Goal: Browse casually: Explore the website without a specific task or goal

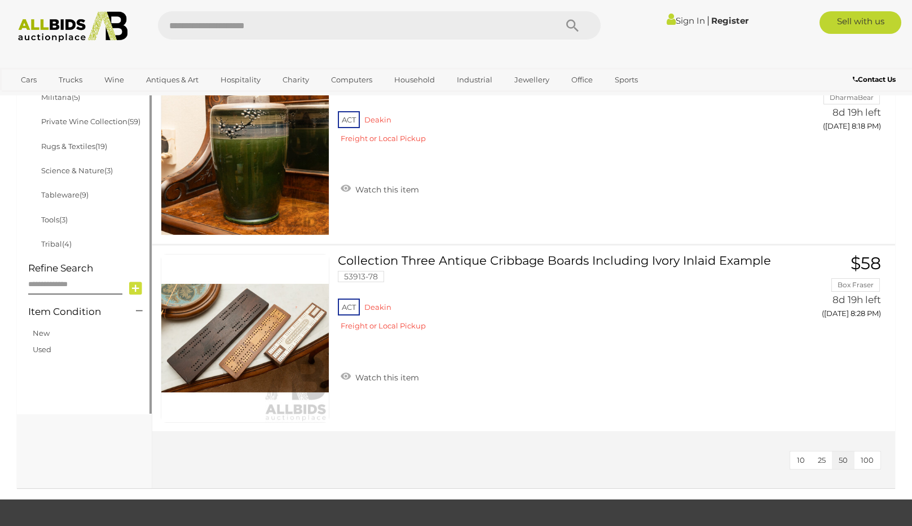
scroll to position [564, 0]
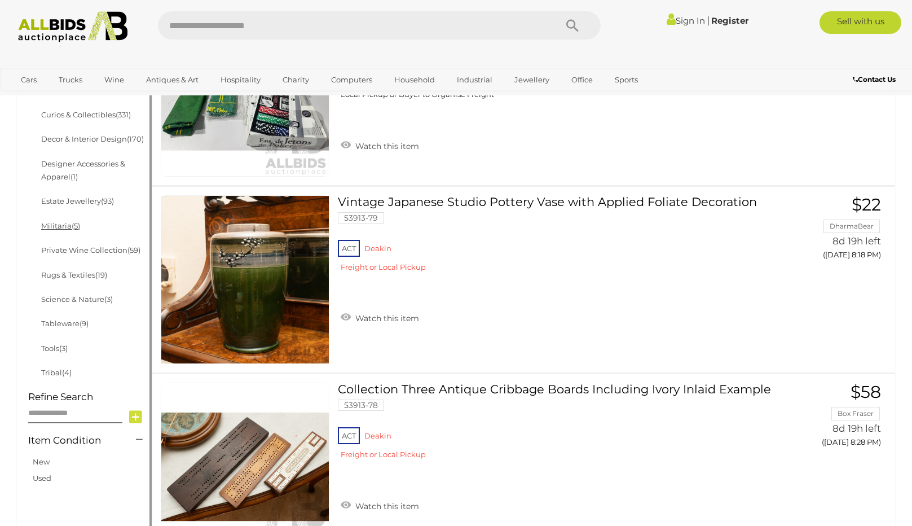
click at [52, 227] on link "Militaria (5)" at bounding box center [60, 225] width 39 height 9
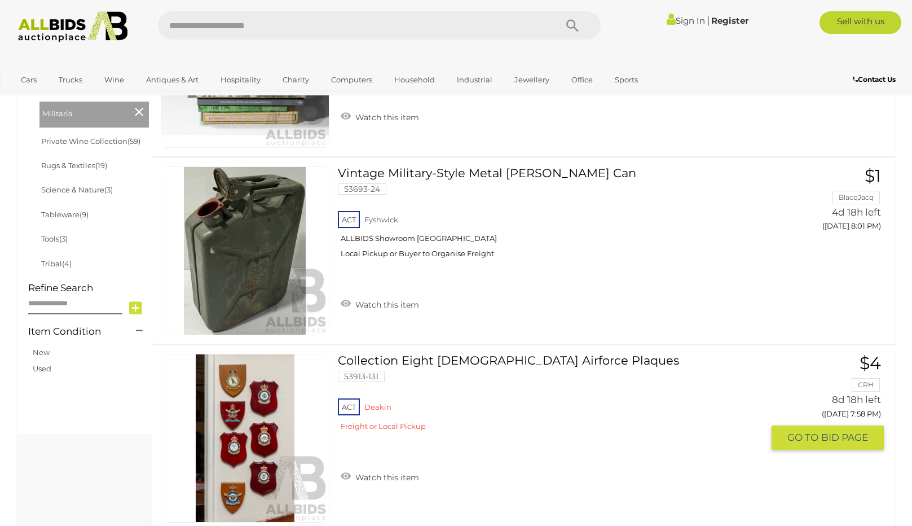
scroll to position [621, 0]
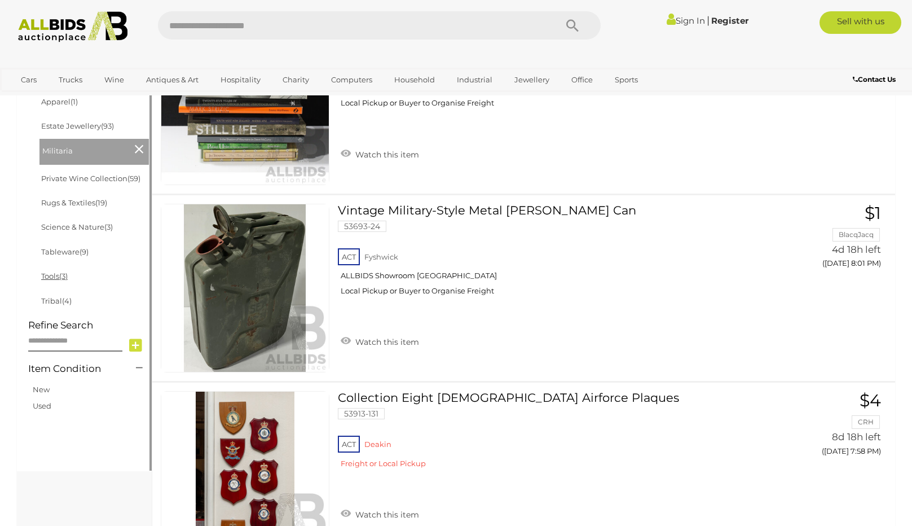
click at [44, 277] on link "Tools (3)" at bounding box center [54, 275] width 27 height 9
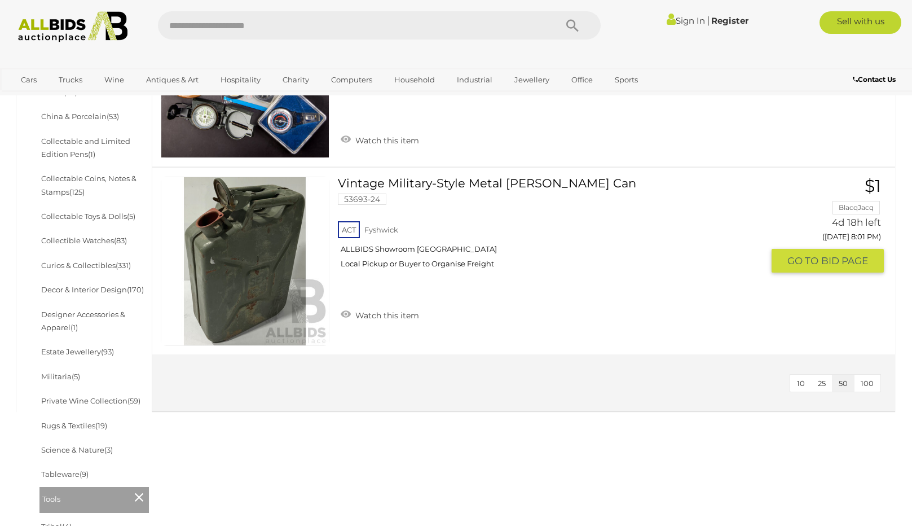
scroll to position [451, 0]
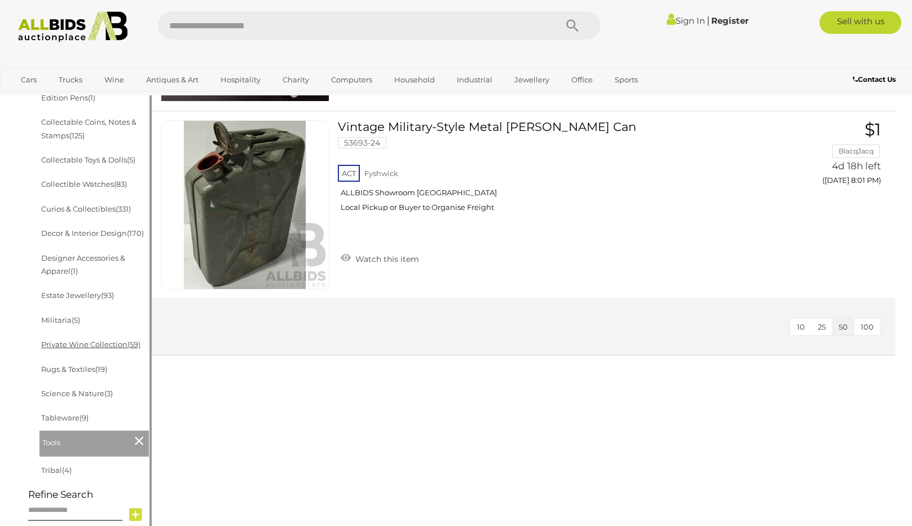
click at [93, 347] on link "Private Wine Collection (59)" at bounding box center [90, 344] width 99 height 9
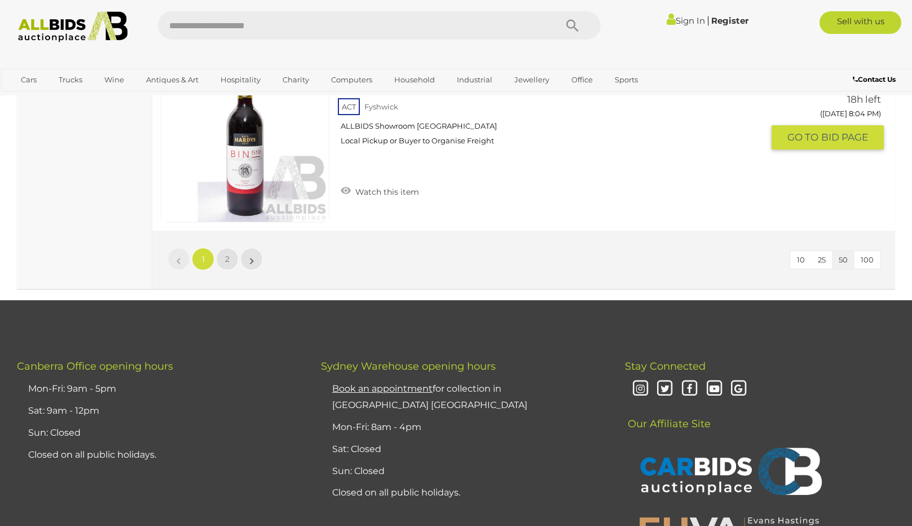
scroll to position [9195, 0]
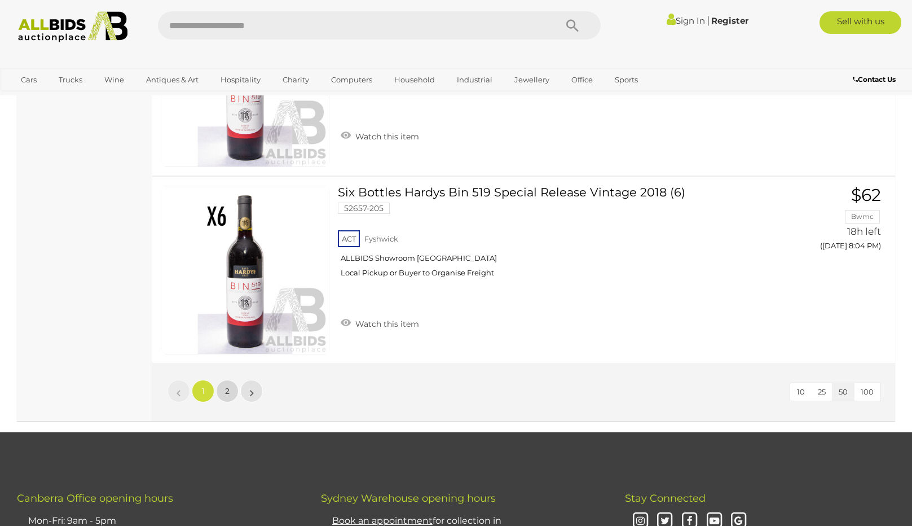
click at [226, 397] on link "2" at bounding box center [227, 391] width 23 height 23
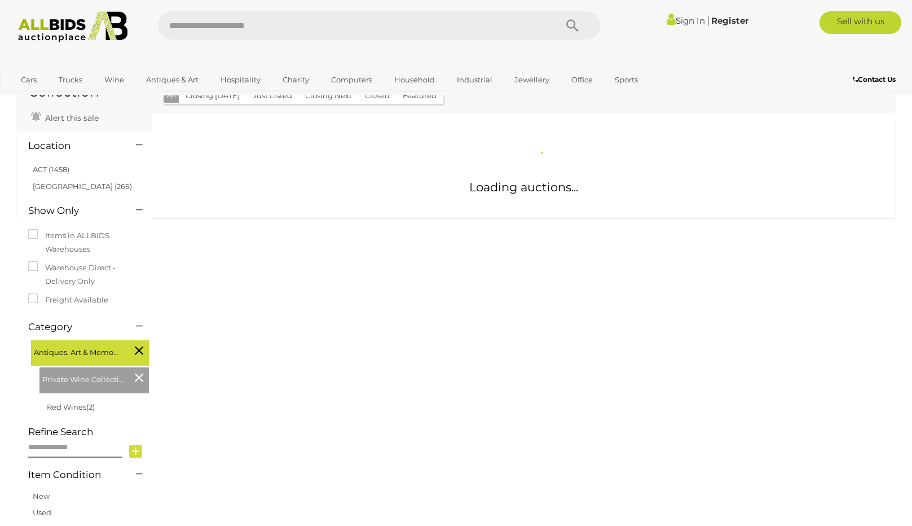
scroll to position [17, 0]
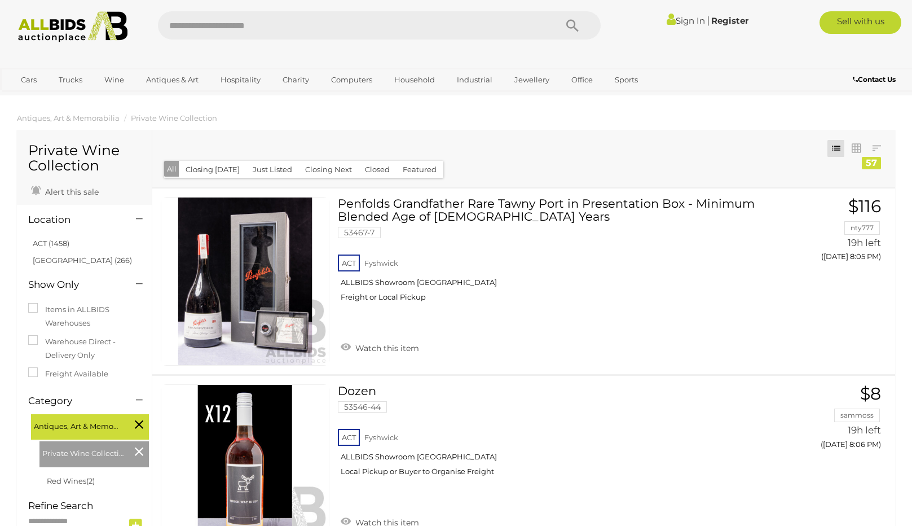
scroll to position [17, 0]
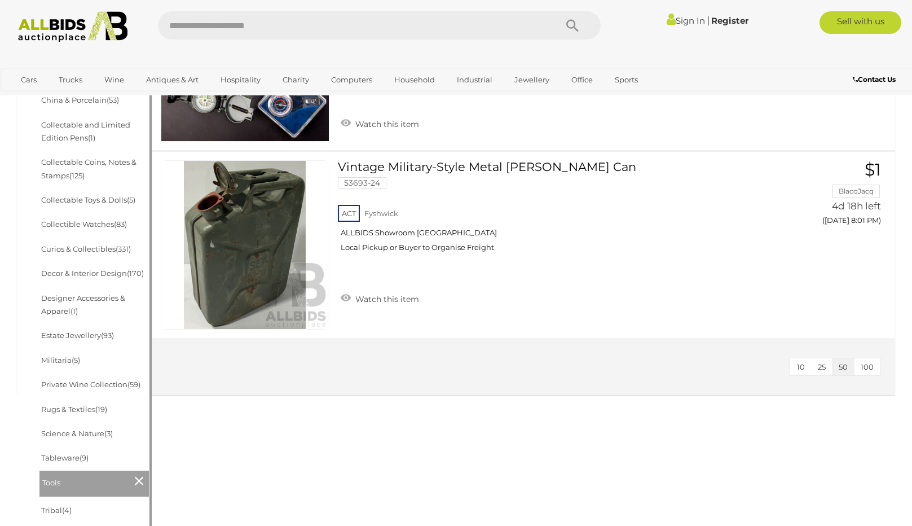
scroll to position [395, 0]
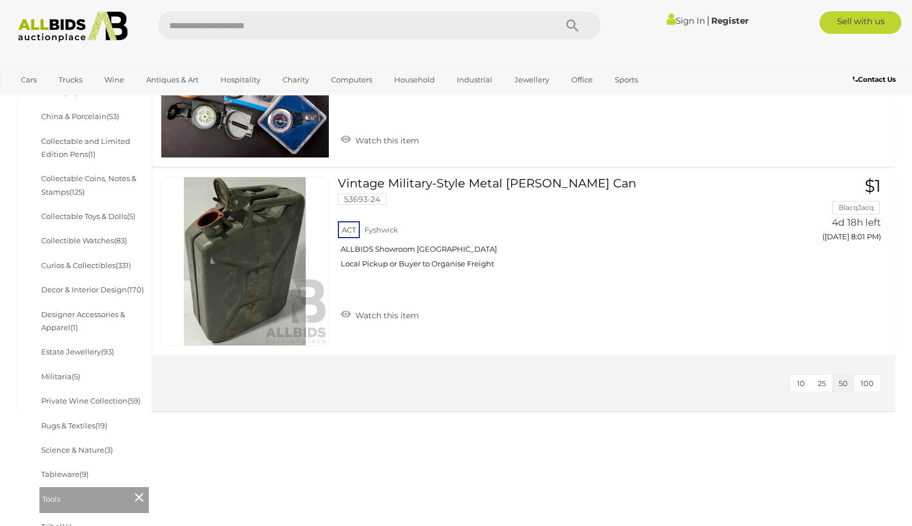
click at [203, 27] on input "text" at bounding box center [351, 25] width 387 height 28
type input "*****"
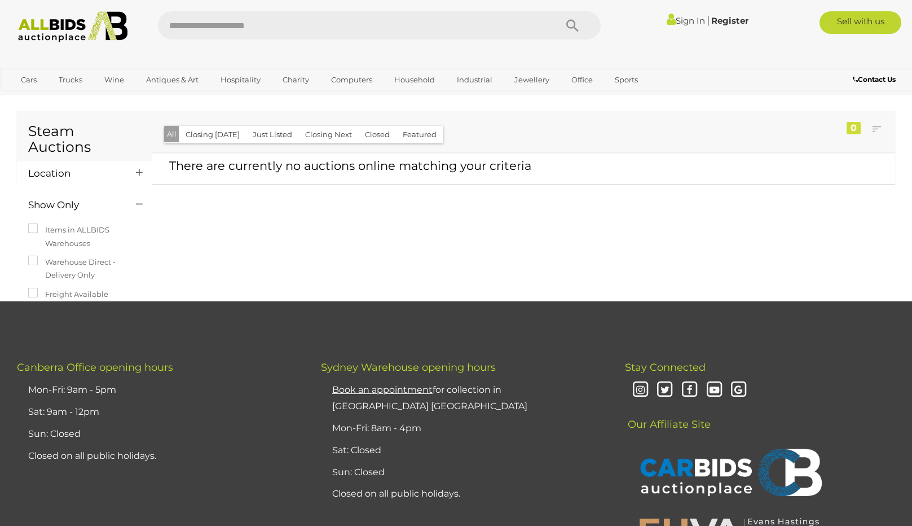
click at [249, 23] on input "text" at bounding box center [351, 25] width 387 height 28
type input "***"
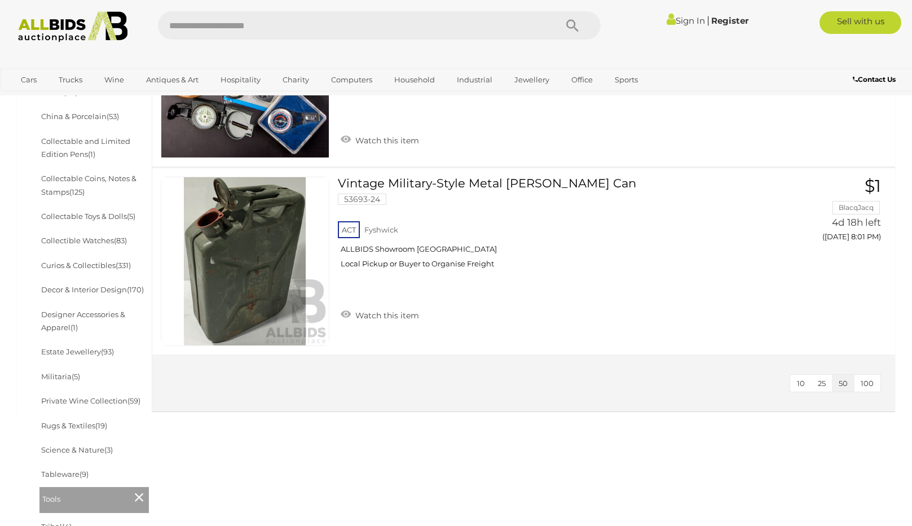
scroll to position [395, 0]
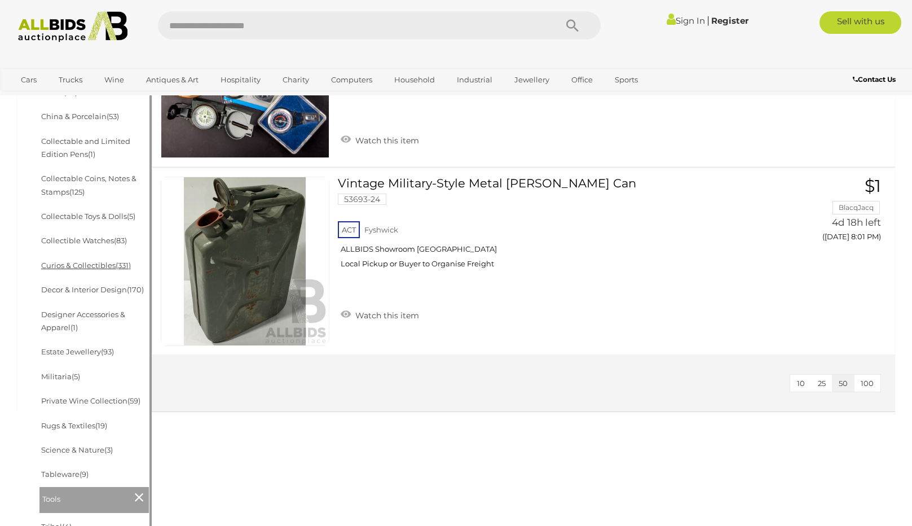
click at [93, 267] on link "Curios & Collectibles (331)" at bounding box center [86, 265] width 90 height 9
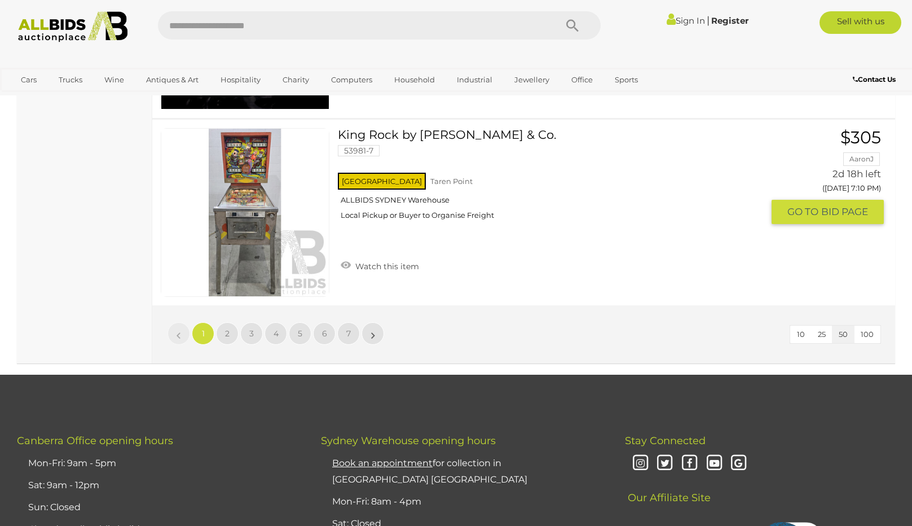
scroll to position [9365, 0]
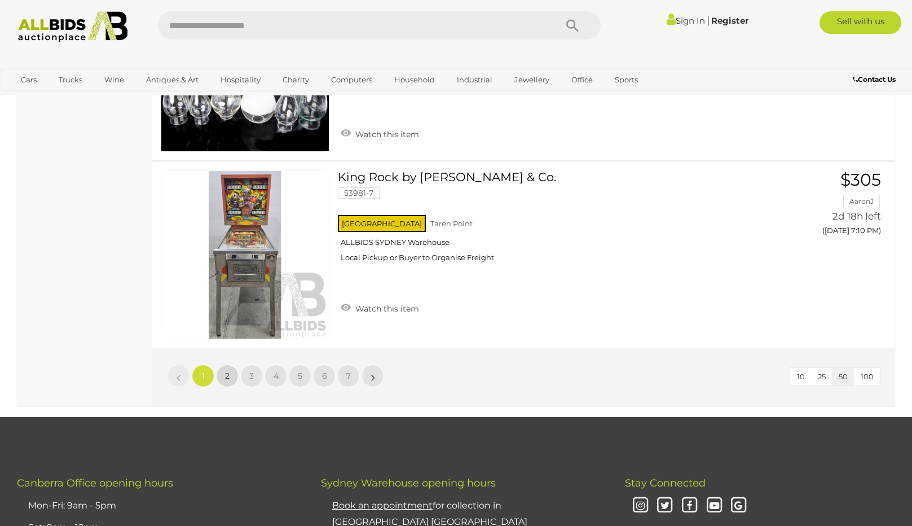
click at [222, 364] on link "2" at bounding box center [227, 375] width 23 height 23
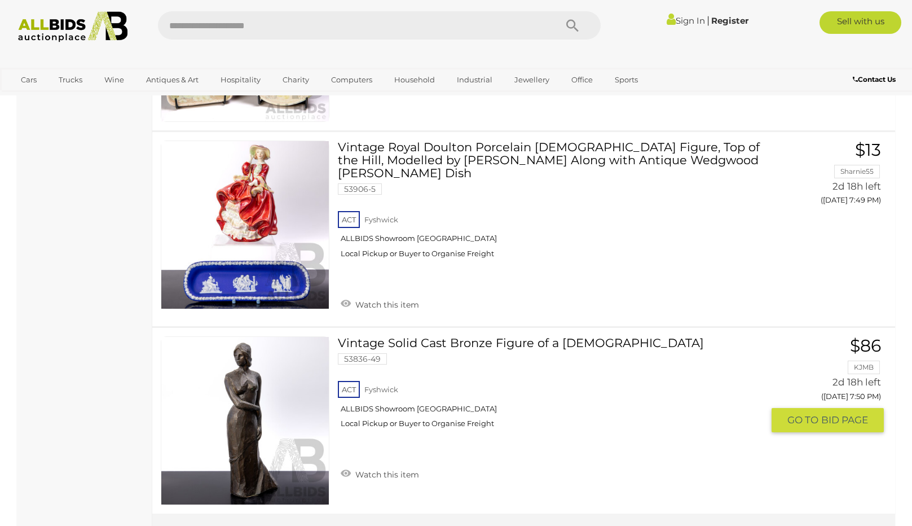
scroll to position [9302, 0]
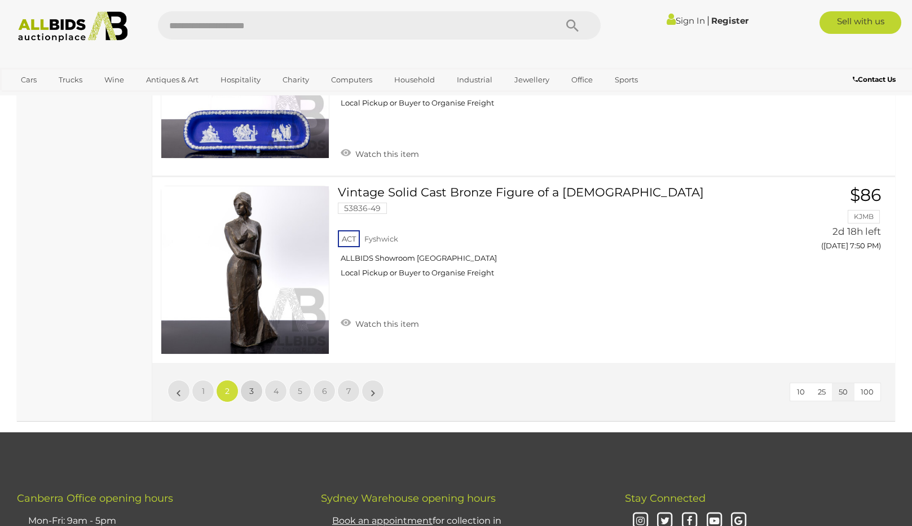
click at [250, 386] on span "3" at bounding box center [251, 391] width 5 height 10
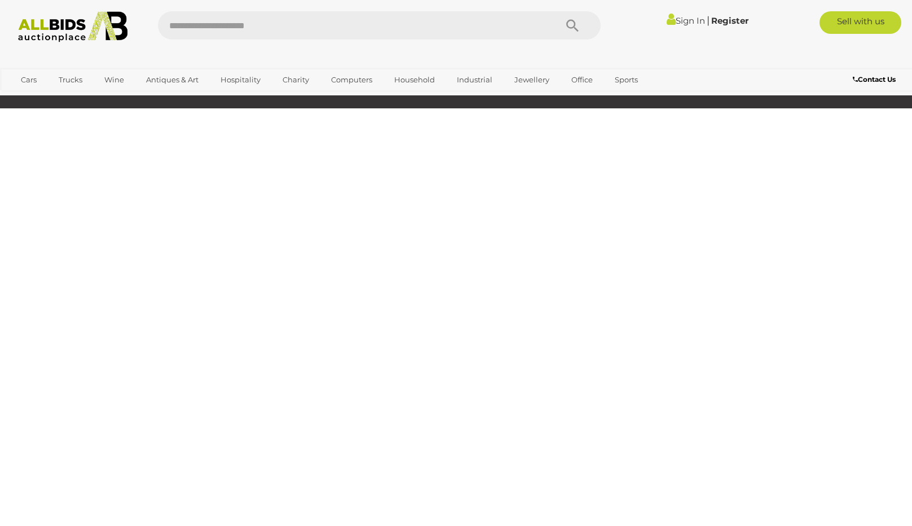
scroll to position [163, 0]
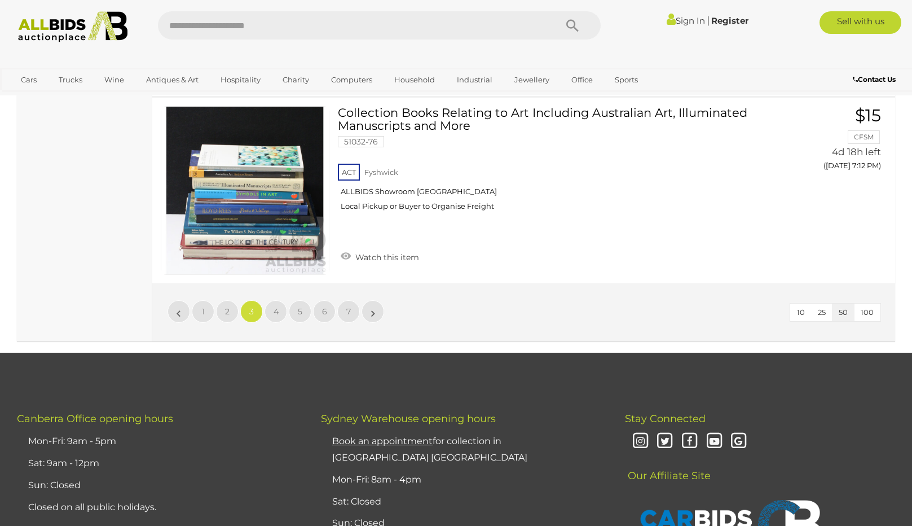
scroll to position [9302, 0]
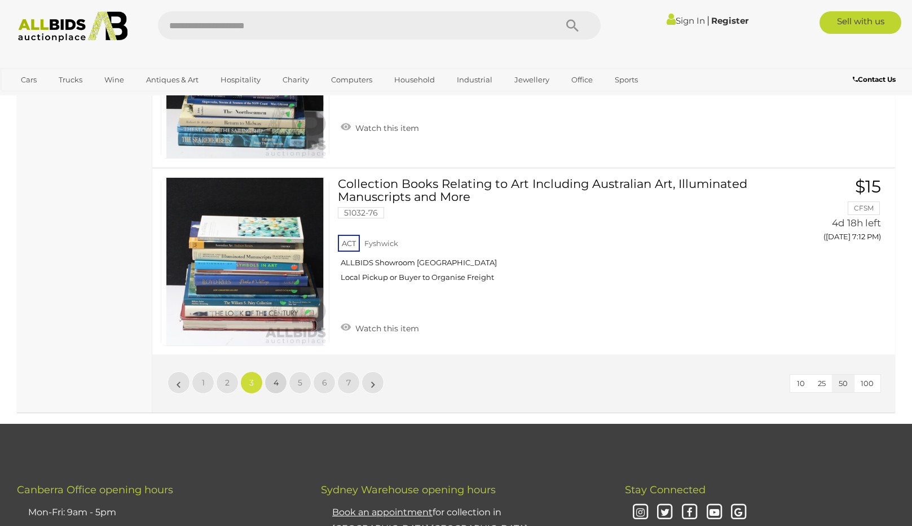
click at [274, 380] on span "4" at bounding box center [276, 382] width 5 height 10
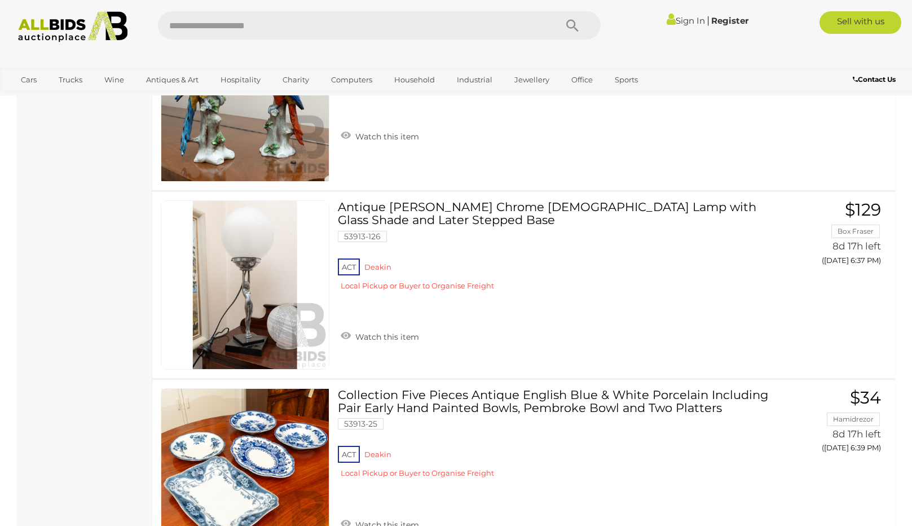
scroll to position [9477, 0]
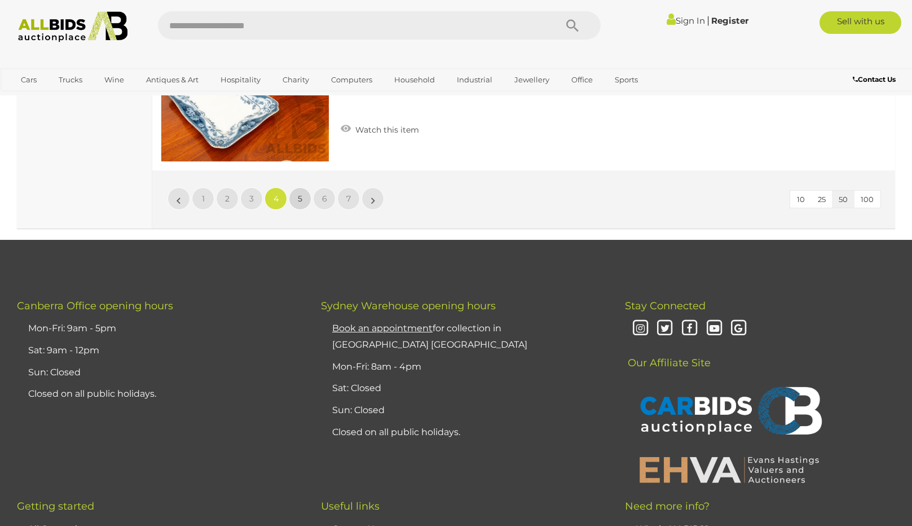
click at [298, 198] on span "5" at bounding box center [300, 198] width 5 height 10
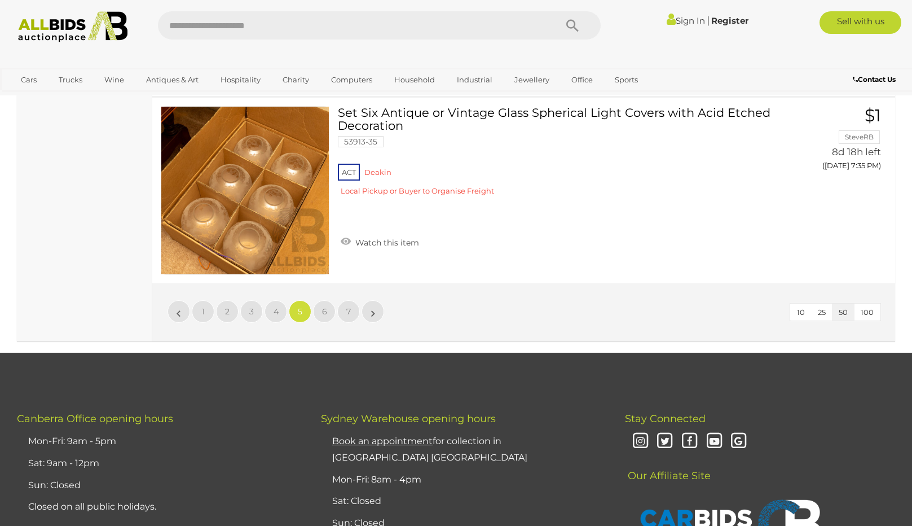
scroll to position [9302, 0]
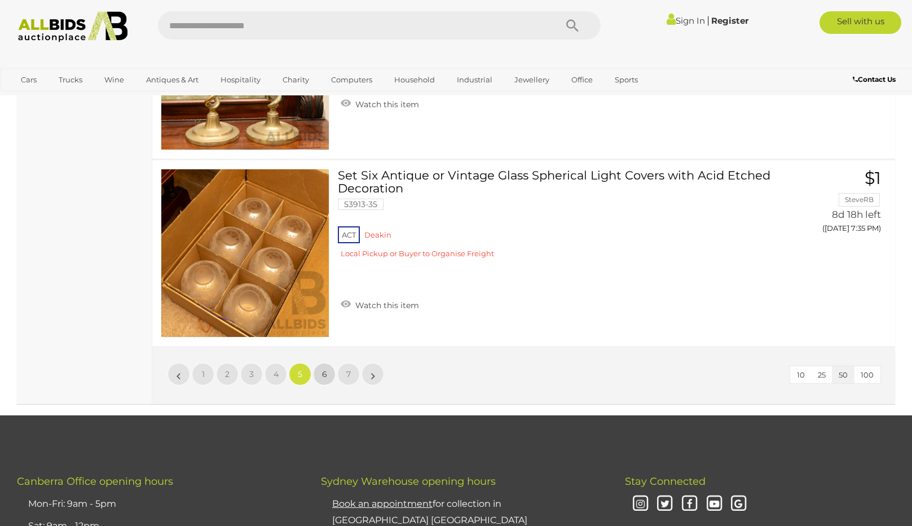
click at [324, 373] on span "6" at bounding box center [324, 374] width 5 height 10
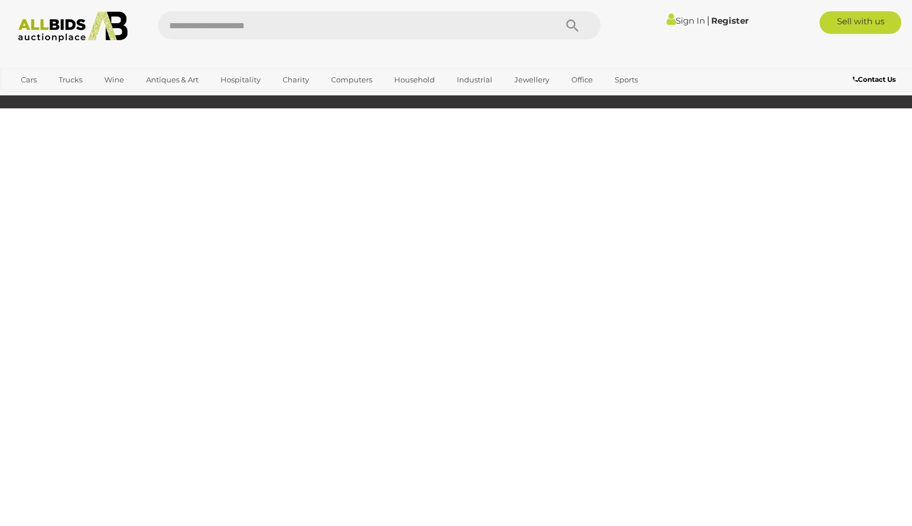
scroll to position [163, 0]
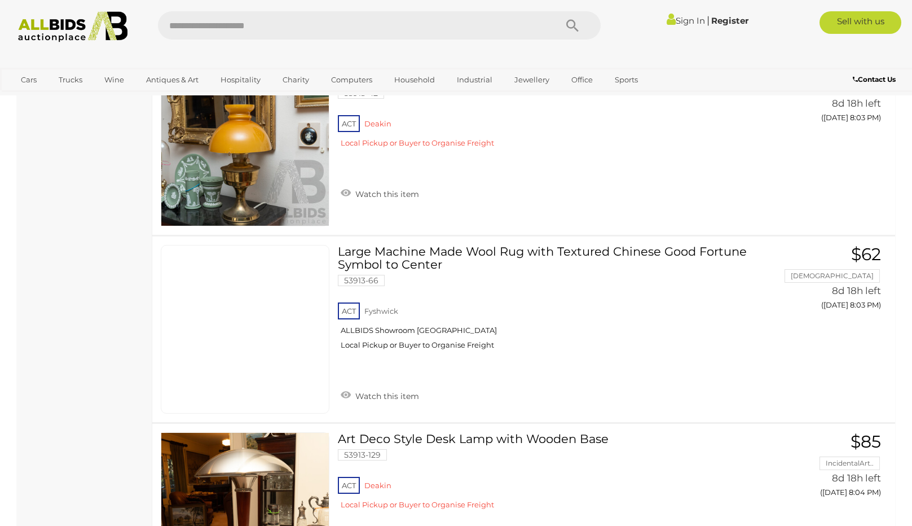
scroll to position [9246, 0]
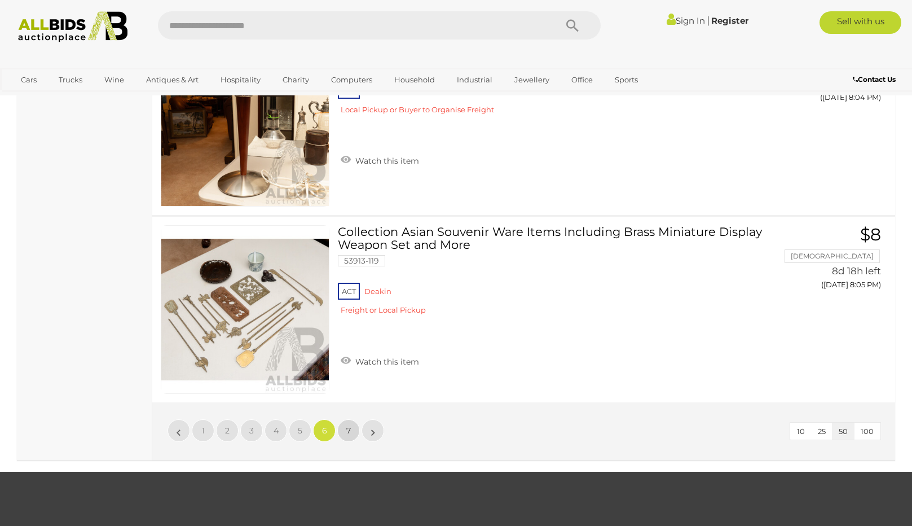
click at [346, 430] on span "7" at bounding box center [348, 430] width 5 height 10
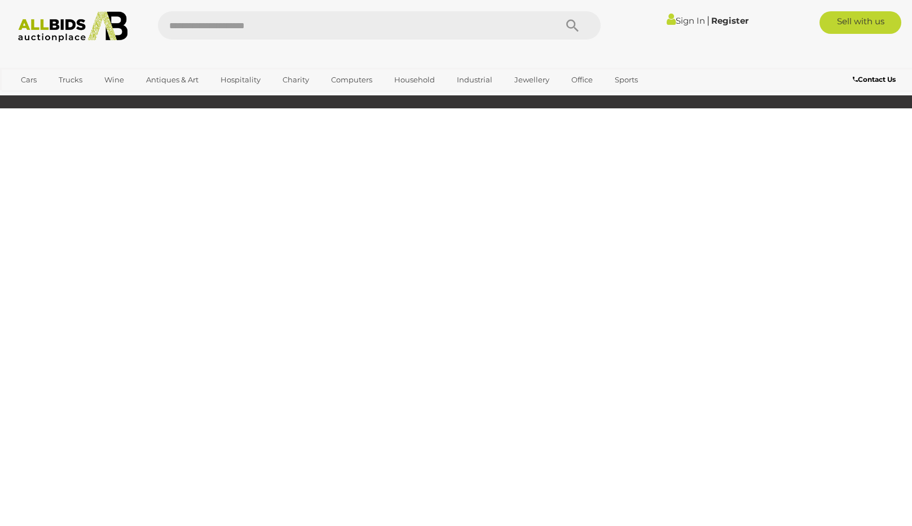
scroll to position [163, 0]
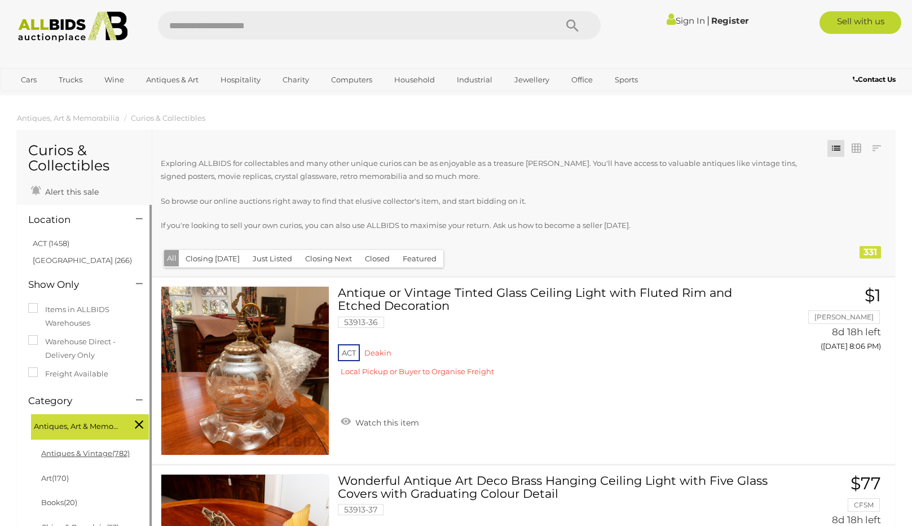
click at [92, 454] on link "Antiques & Vintage (782)" at bounding box center [85, 452] width 89 height 9
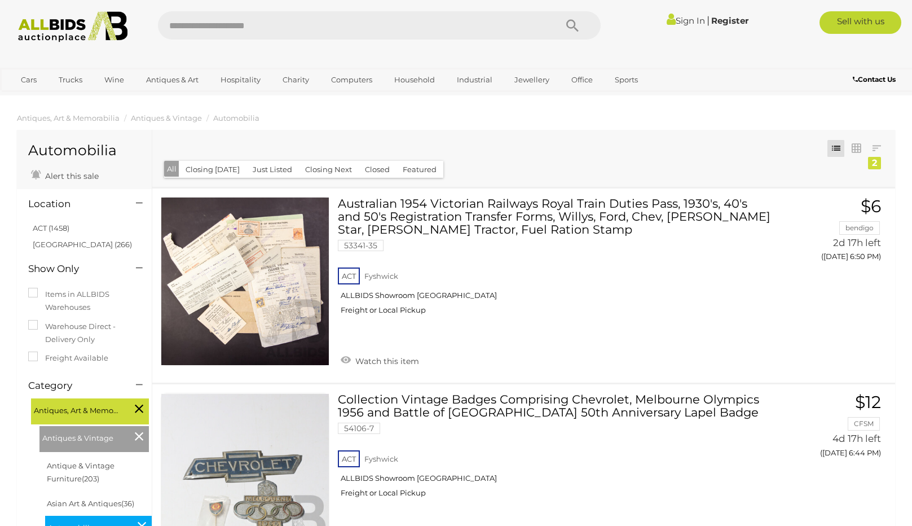
click at [72, 20] on img at bounding box center [73, 26] width 122 height 31
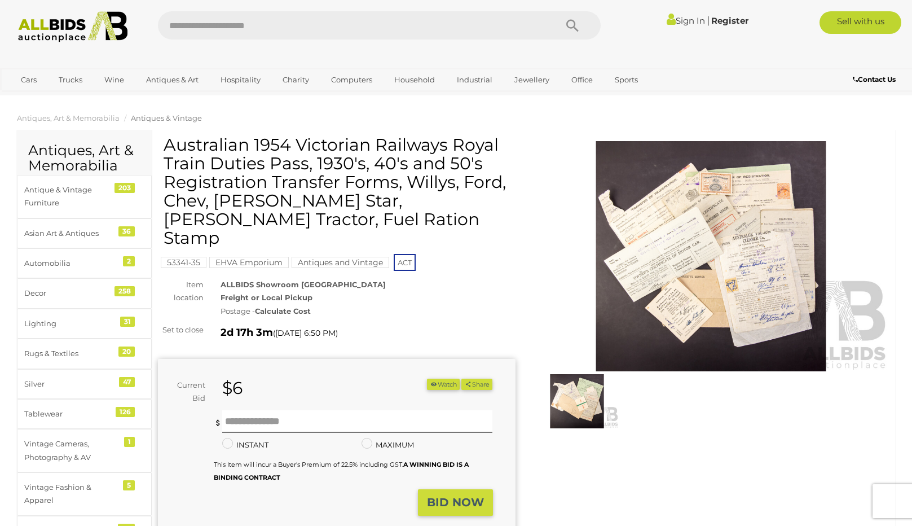
click at [702, 250] on img at bounding box center [712, 256] width 358 height 230
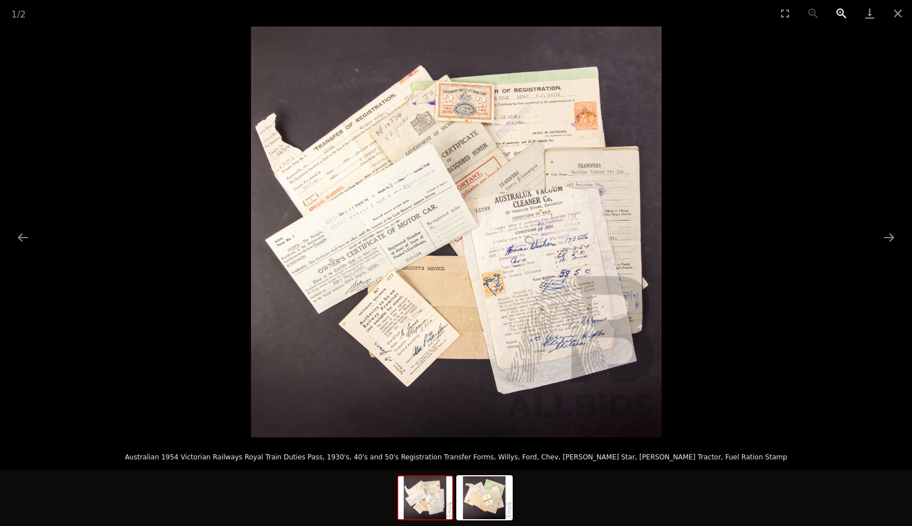
click at [836, 12] on button "Zoom in" at bounding box center [842, 13] width 28 height 27
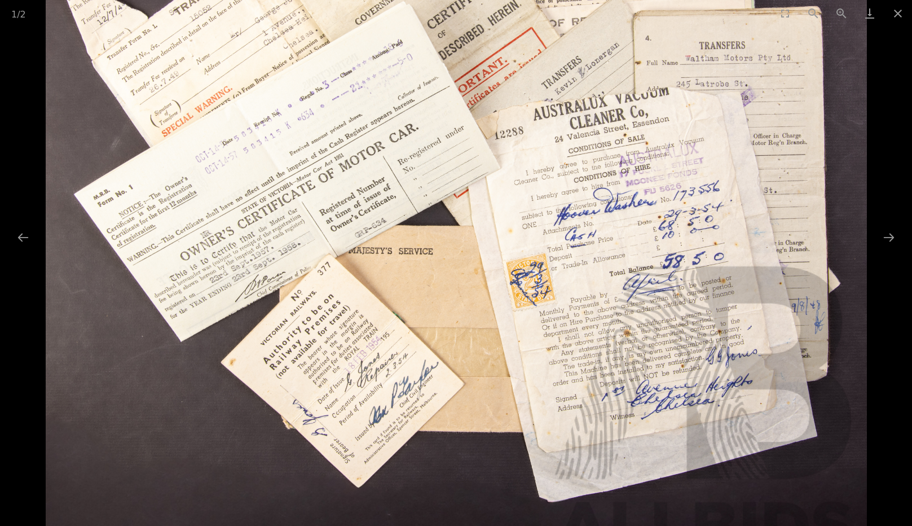
drag, startPoint x: 508, startPoint y: 61, endPoint x: 315, endPoint y: 23, distance: 197.3
click at [315, 23] on div "1 / 2 Australian 1954 Victorian Railways Royal Train Duties Pass, 1930's, 40's …" at bounding box center [456, 263] width 912 height 526
click at [889, 236] on button "Next slide" at bounding box center [889, 237] width 24 height 22
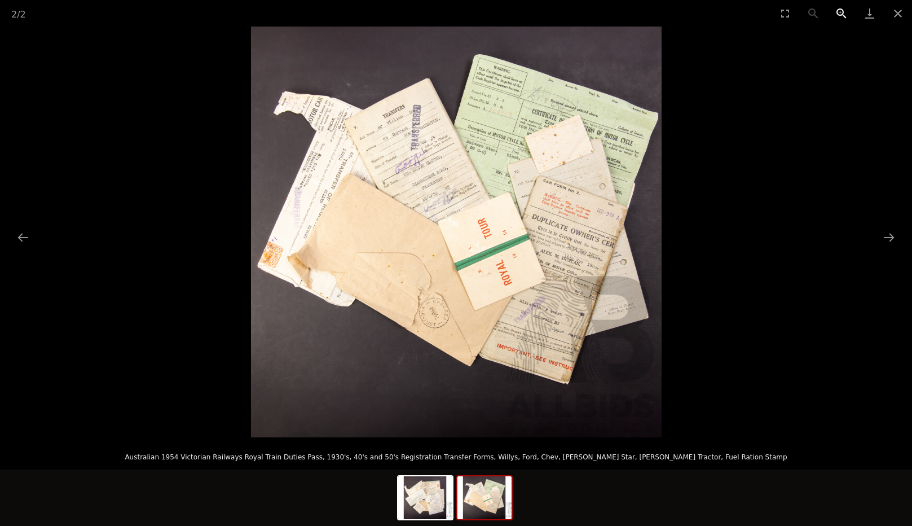
click at [842, 8] on button "Zoom in" at bounding box center [842, 13] width 28 height 27
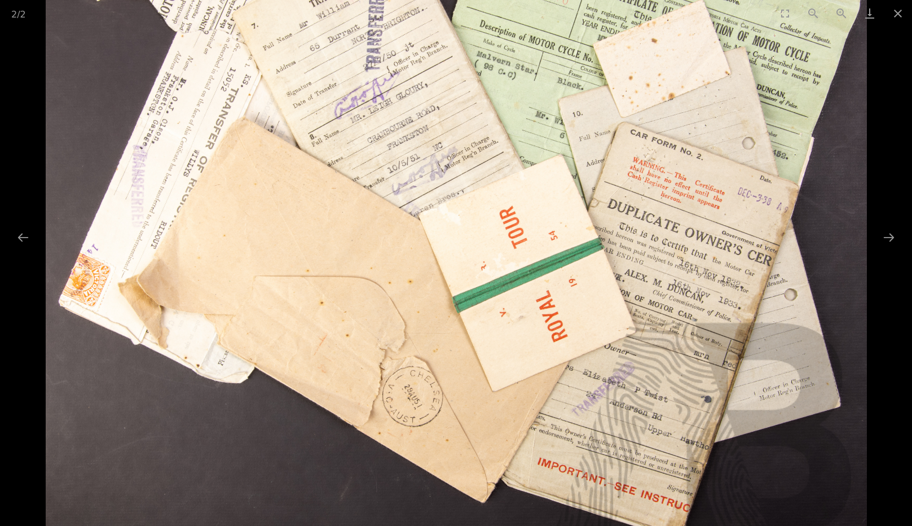
drag, startPoint x: 671, startPoint y: 102, endPoint x: 632, endPoint y: 120, distance: 42.9
click at [632, 120] on img at bounding box center [456, 234] width 821 height 821
click at [20, 238] on button "Previous slide" at bounding box center [23, 237] width 24 height 22
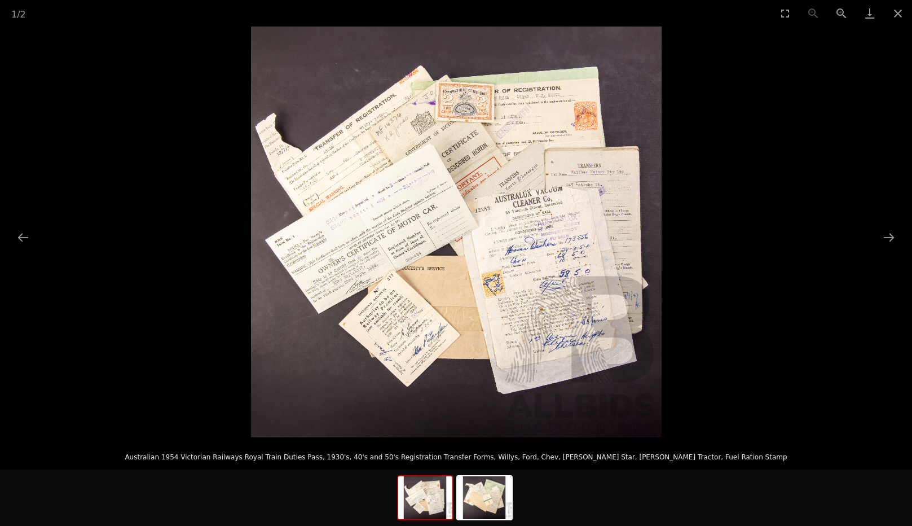
click at [437, 290] on img at bounding box center [456, 232] width 411 height 411
click at [845, 13] on button "Zoom in" at bounding box center [842, 13] width 28 height 27
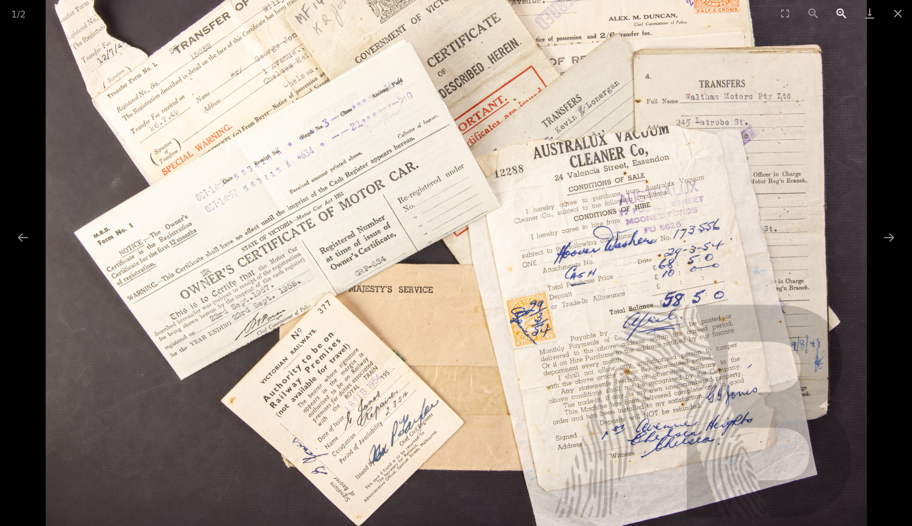
click at [845, 12] on button "Zoom in" at bounding box center [842, 13] width 28 height 27
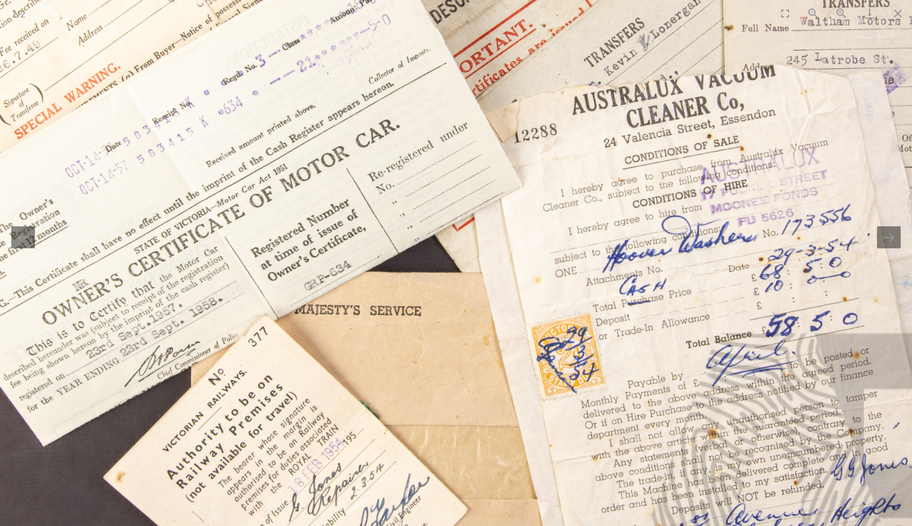
scroll to position [113, 0]
click at [811, 10] on button "Zoom out" at bounding box center [813, 13] width 28 height 27
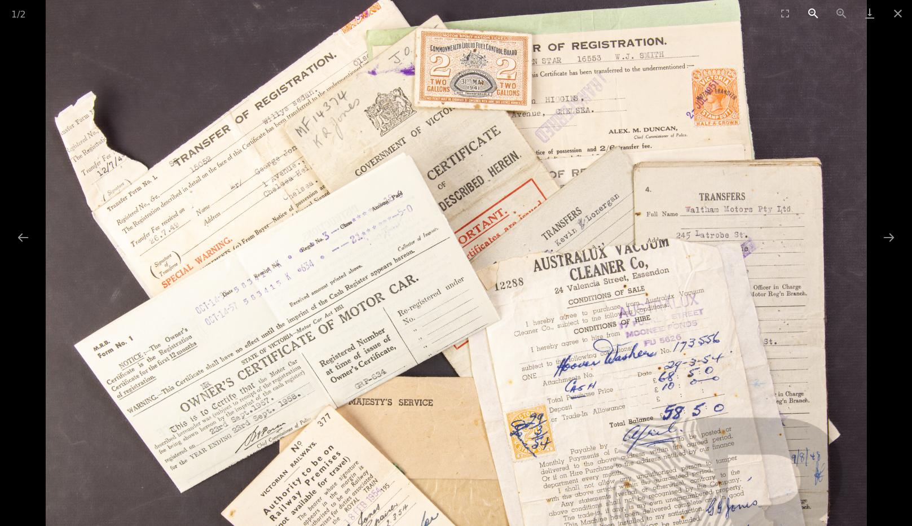
click at [811, 10] on button "Zoom out" at bounding box center [813, 13] width 28 height 27
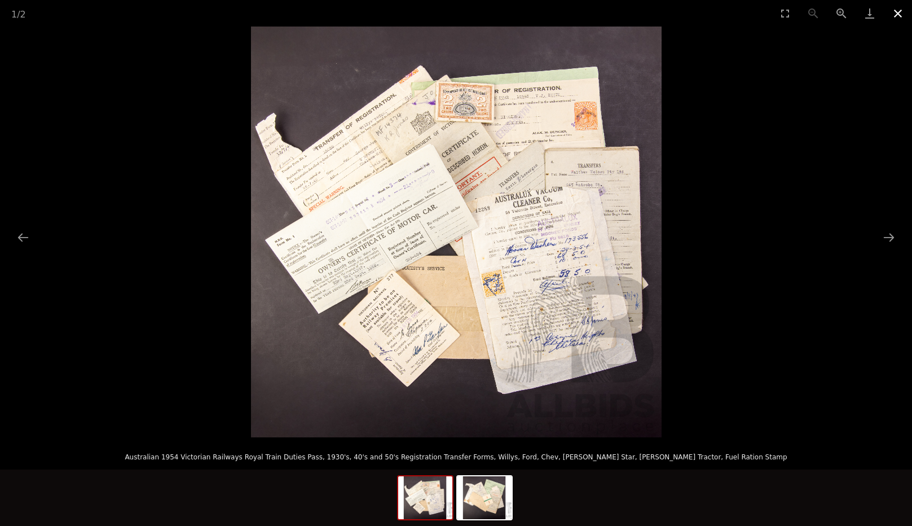
click at [894, 12] on button "Close gallery" at bounding box center [898, 13] width 28 height 27
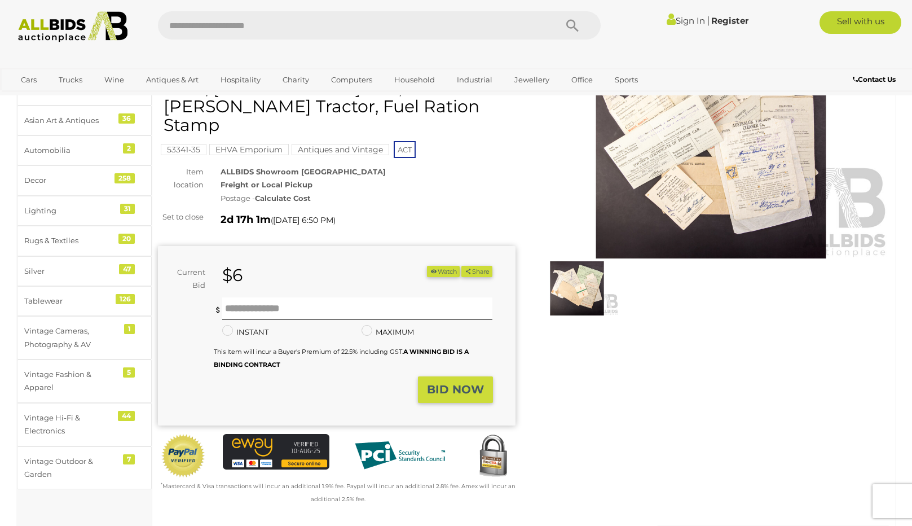
scroll to position [0, 0]
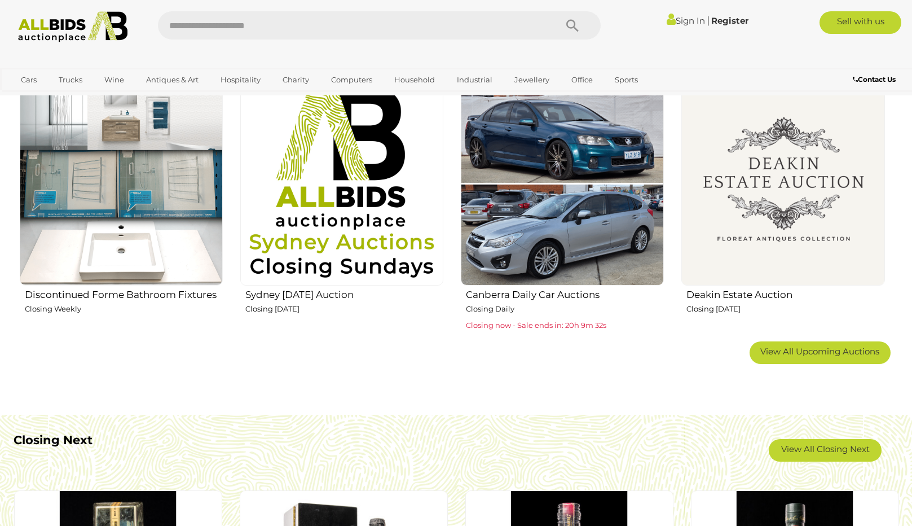
scroll to position [733, 0]
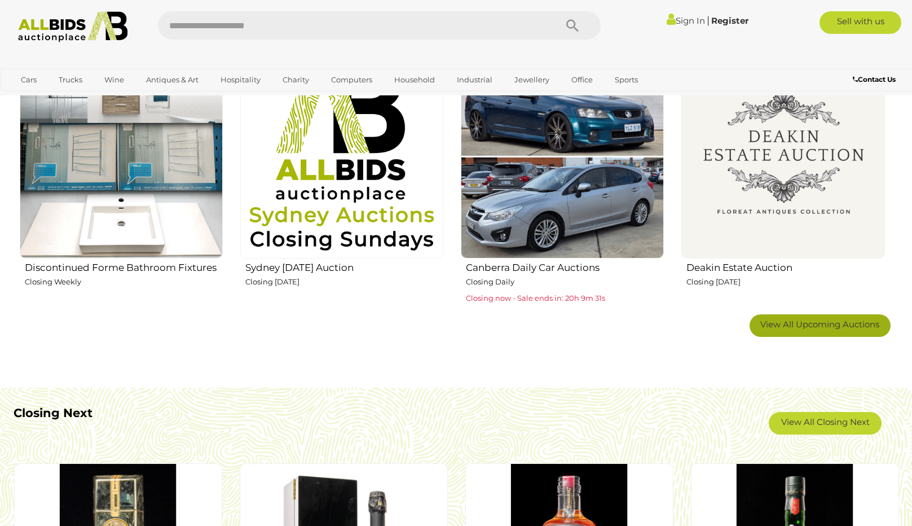
click at [802, 324] on span "View All Upcoming Auctions" at bounding box center [819, 324] width 119 height 11
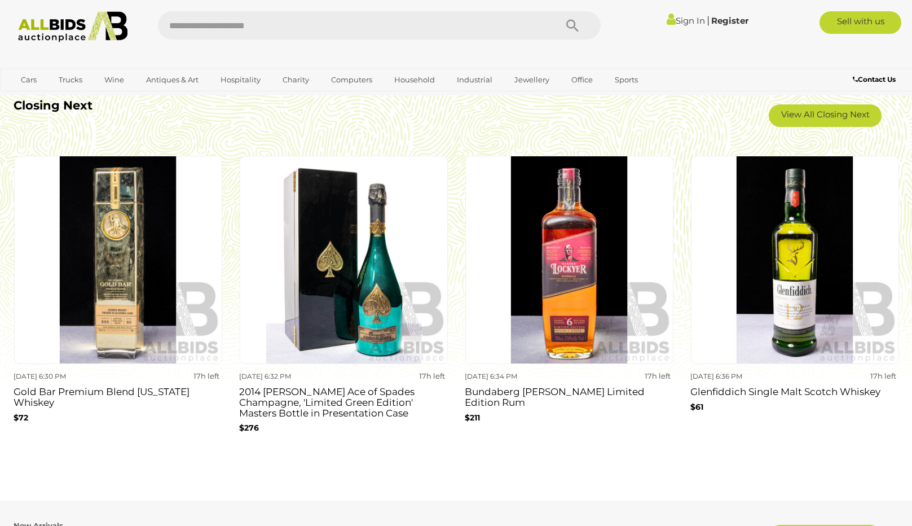
scroll to position [2369, 0]
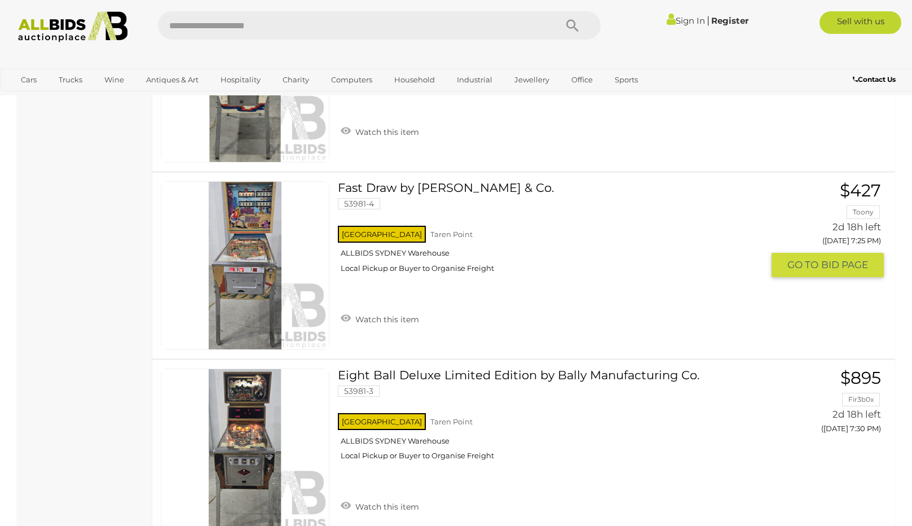
scroll to position [733, 0]
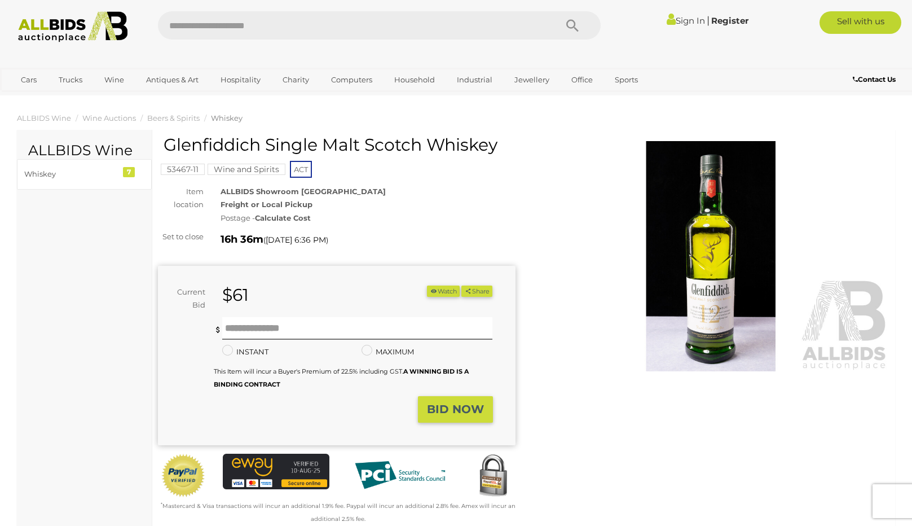
click at [707, 302] on img at bounding box center [712, 256] width 358 height 230
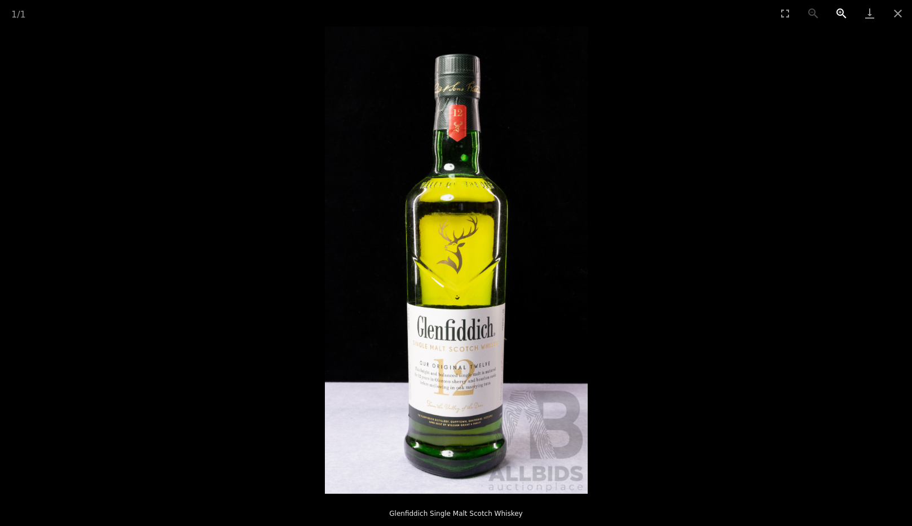
click at [841, 12] on button "Zoom in" at bounding box center [842, 13] width 28 height 27
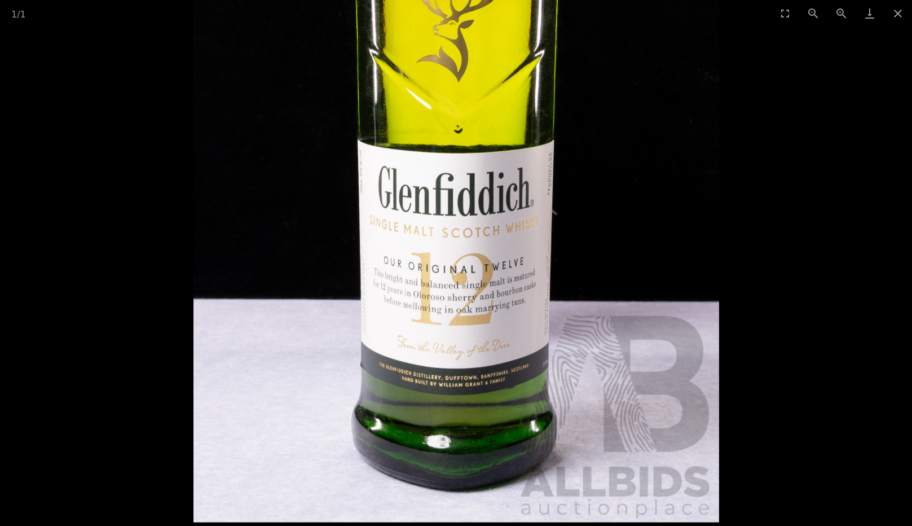
drag, startPoint x: 525, startPoint y: 468, endPoint x: 518, endPoint y: 245, distance: 222.9
click at [518, 245] on img at bounding box center [455, 55] width 525 height 934
